Goal: Transaction & Acquisition: Purchase product/service

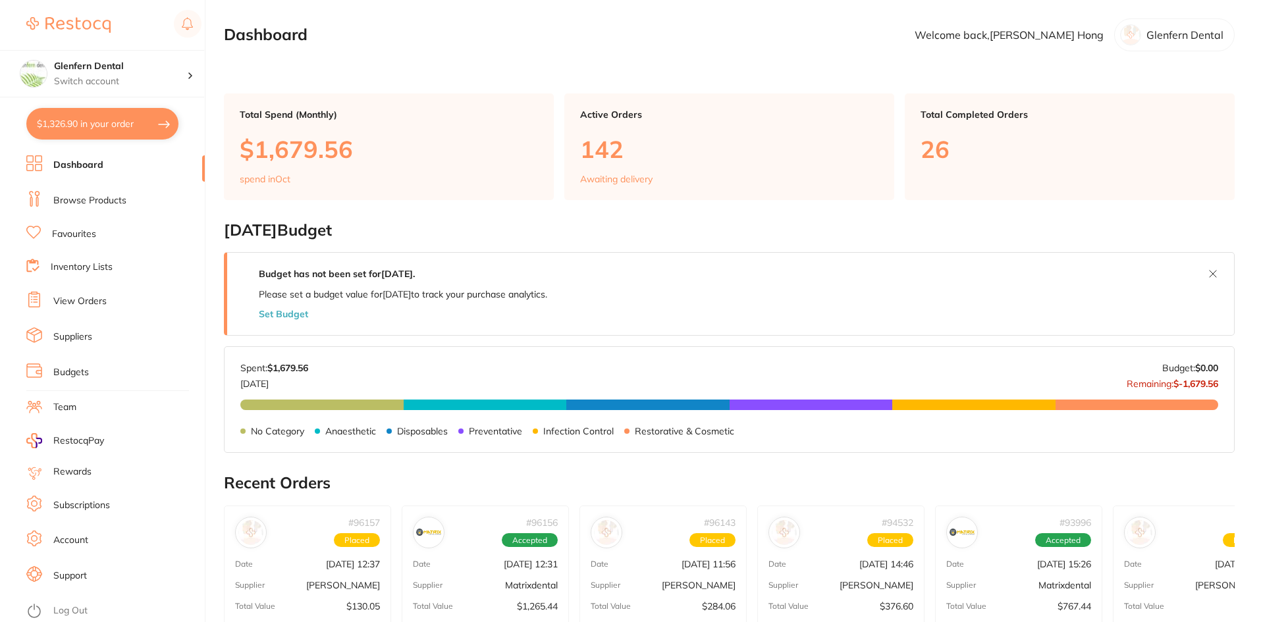
click at [78, 203] on link "Browse Products" at bounding box center [89, 200] width 73 height 13
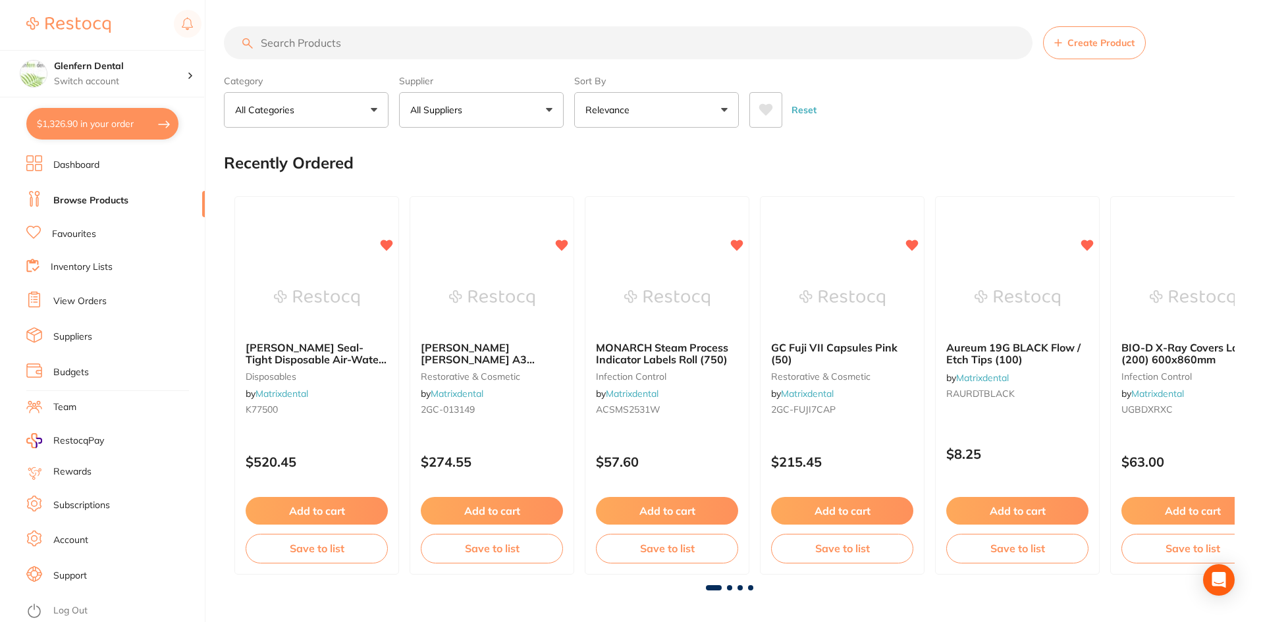
paste input "MFUPF"
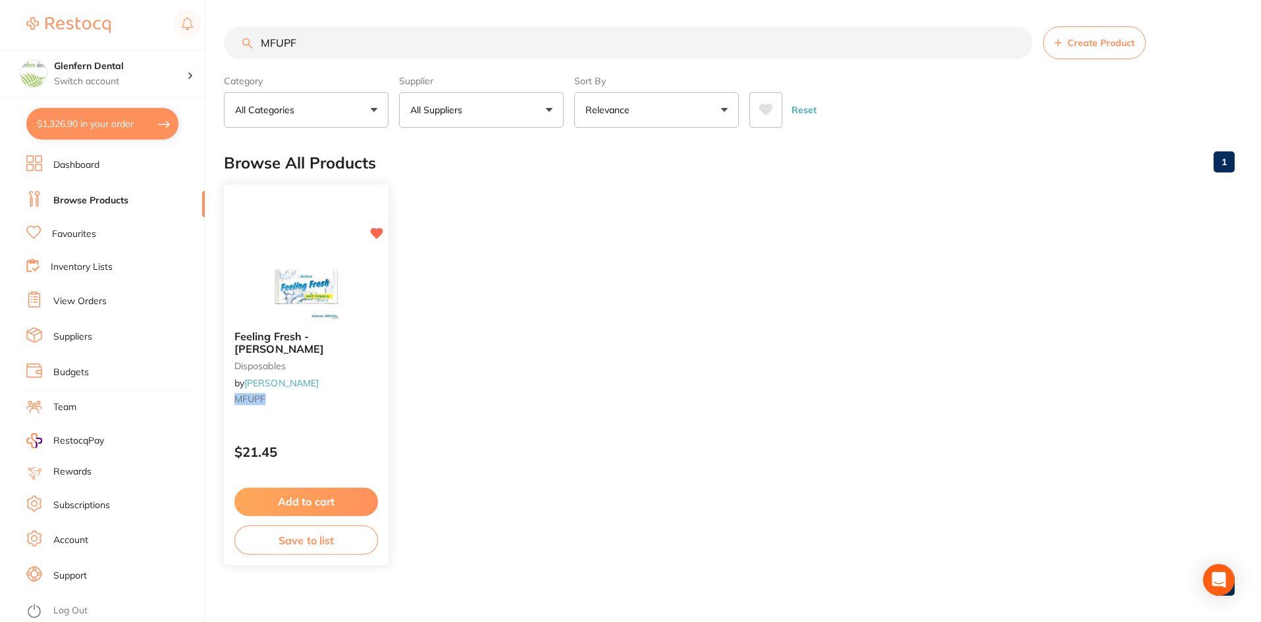
type input "MFUPF"
click at [263, 341] on span "Feeling Fresh - [PERSON_NAME]" at bounding box center [279, 343] width 90 height 26
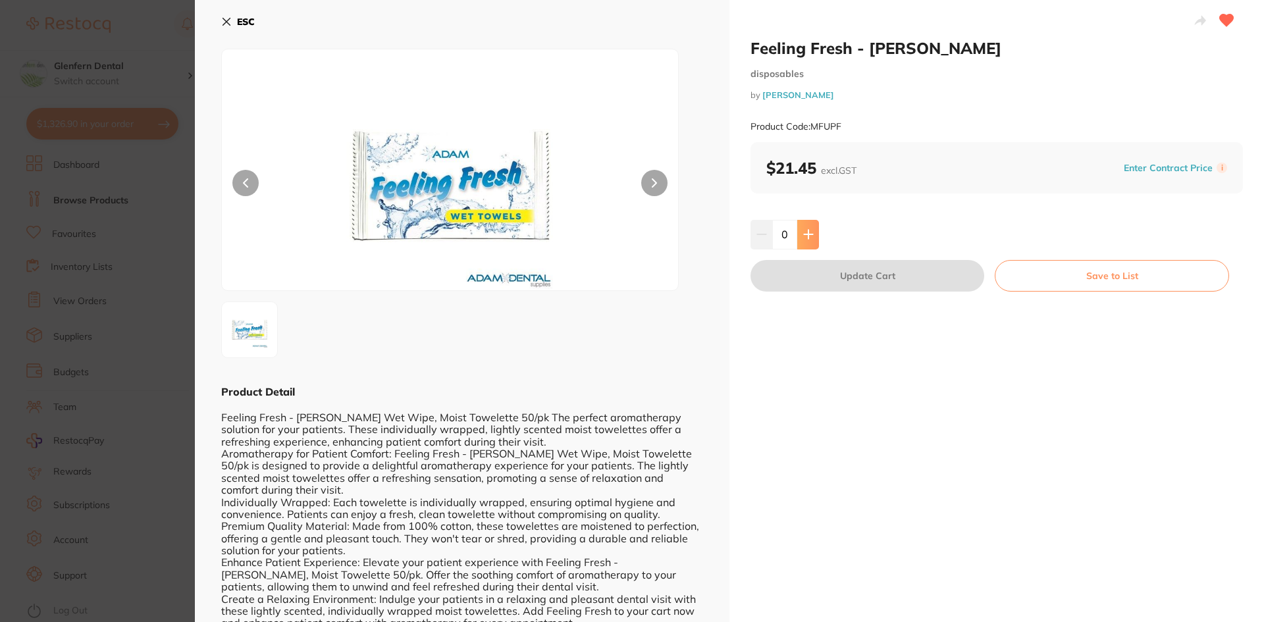
click at [807, 230] on icon at bounding box center [808, 234] width 11 height 11
type input "1"
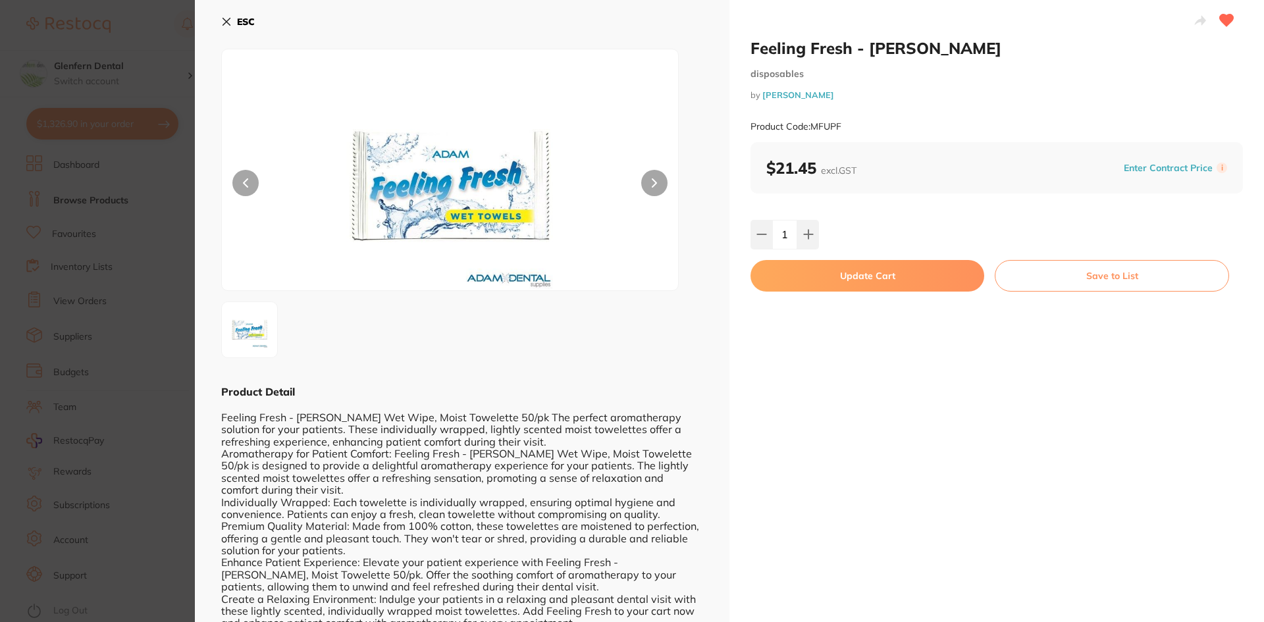
click at [848, 271] on button "Update Cart" at bounding box center [867, 276] width 234 height 32
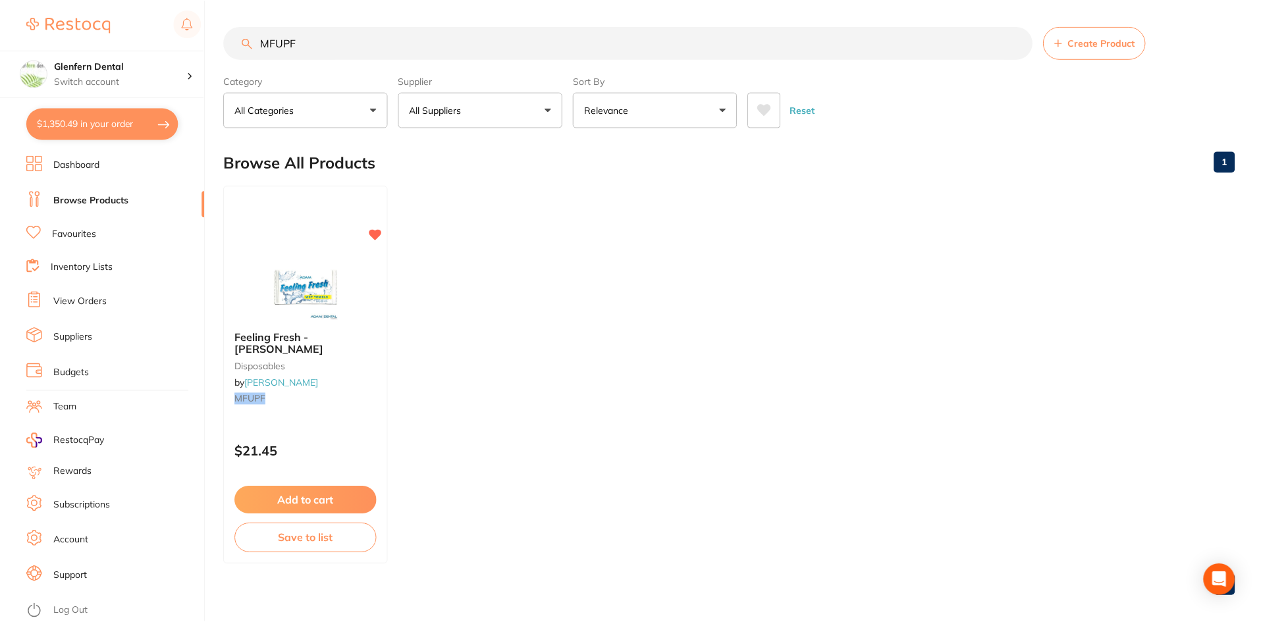
scroll to position [3, 0]
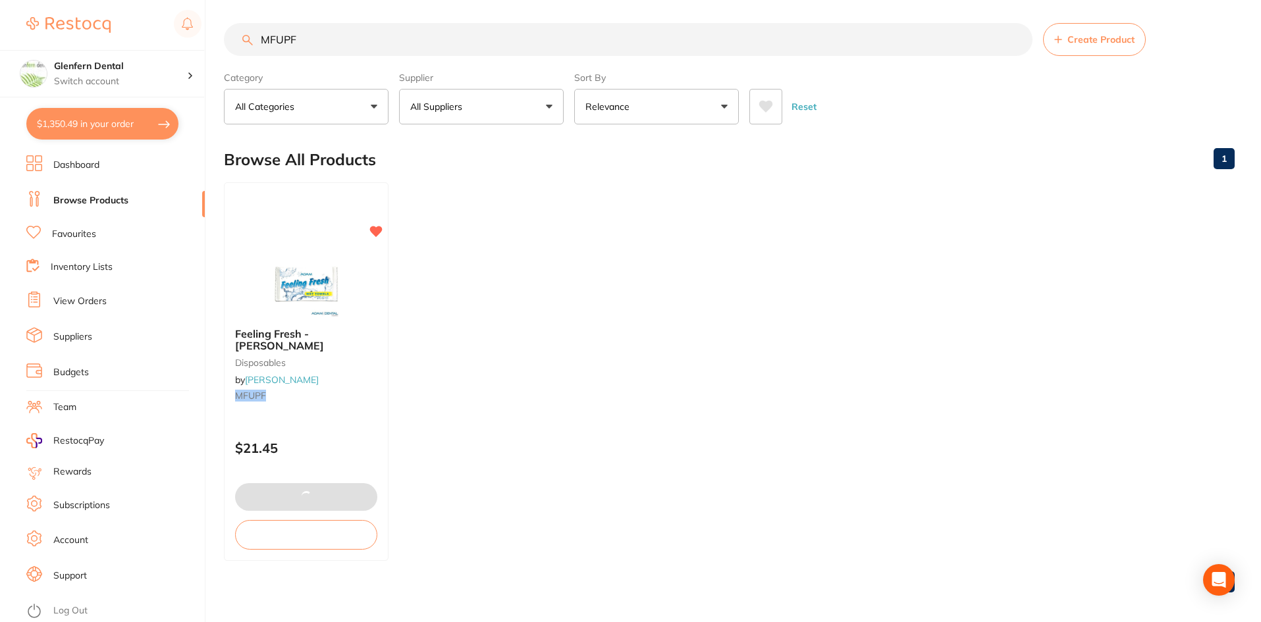
click at [313, 33] on input "MFUPF" at bounding box center [628, 39] width 808 height 33
type input "M"
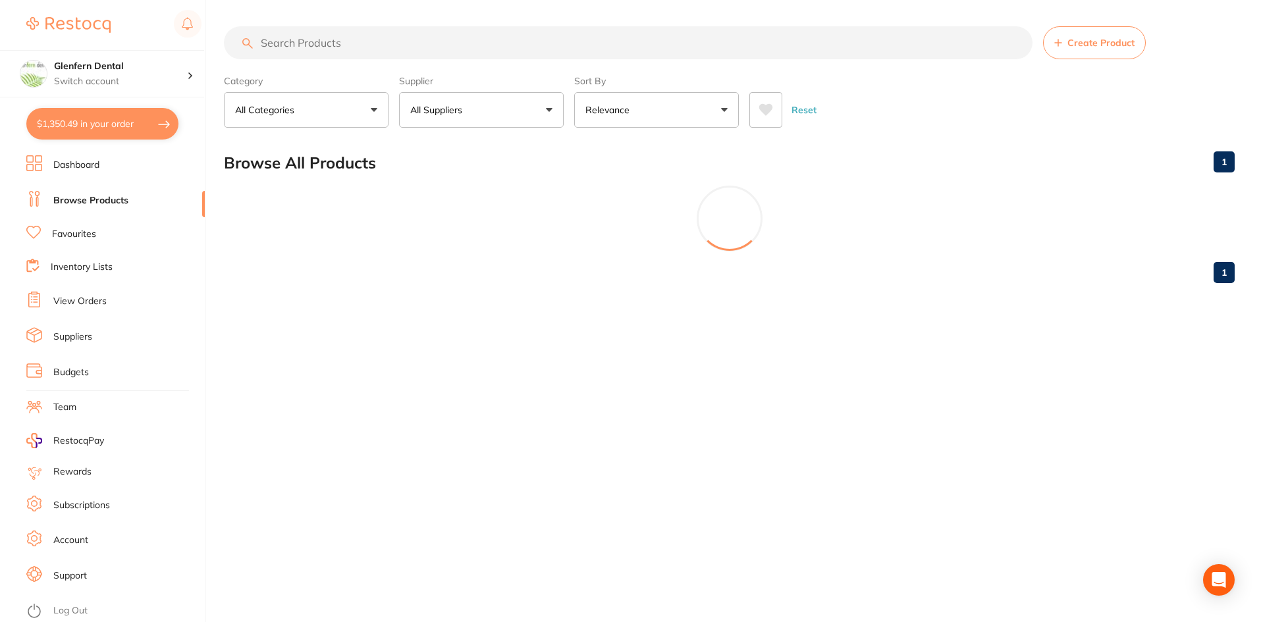
scroll to position [0, 0]
